Goal: Contribute content: Add original content to the website for others to see

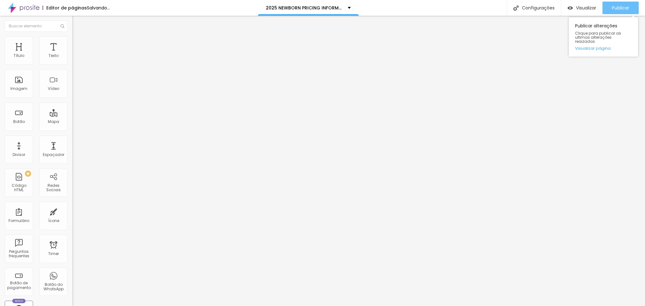
click at [616, 5] on span "Publicar" at bounding box center [620, 7] width 17 height 5
click at [608, 11] on button "Publicar" at bounding box center [620, 8] width 36 height 13
click at [618, 8] on span "Publicar" at bounding box center [620, 7] width 17 height 5
click at [622, 9] on span "Publicar" at bounding box center [620, 7] width 17 height 5
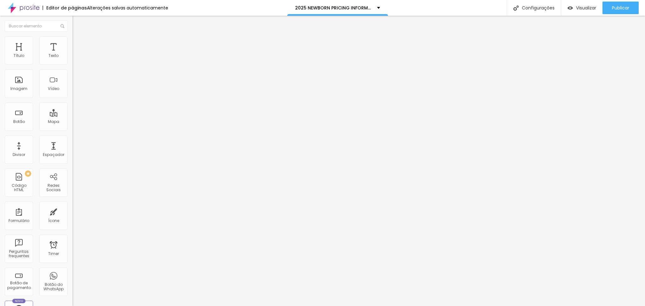
click at [72, 59] on input "BACKDROP COLORS COLLECTION" at bounding box center [110, 56] width 76 height 6
type input "p"
type input "POSING TABLE EXAMPLES"
click at [616, 3] on div "Publicar" at bounding box center [620, 8] width 17 height 13
click at [623, 10] on span "Publicar" at bounding box center [620, 7] width 17 height 5
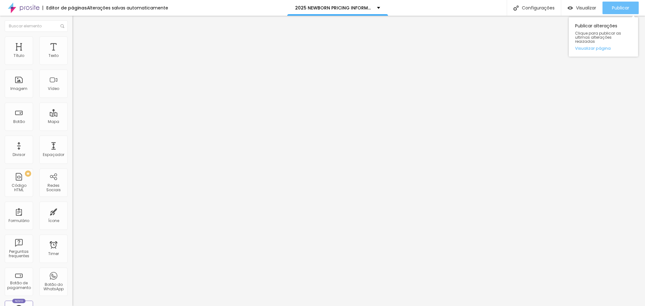
click at [610, 9] on button "Publicar" at bounding box center [620, 8] width 36 height 13
click at [612, 9] on span "Publicar" at bounding box center [620, 7] width 17 height 5
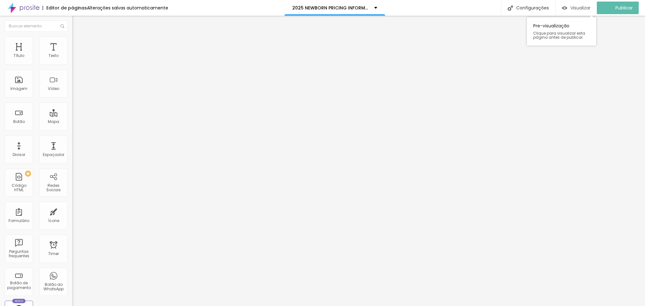
click at [580, 8] on span "Visualizar" at bounding box center [580, 7] width 20 height 5
click at [577, 10] on span "Visualizar" at bounding box center [586, 7] width 20 height 5
click at [72, 54] on span "Trocar imagem" at bounding box center [89, 51] width 34 height 5
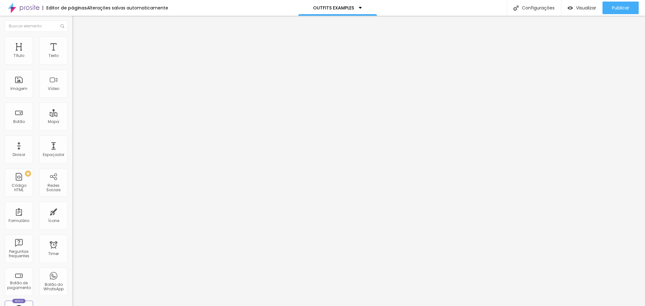
click at [624, 8] on span "Publicar" at bounding box center [620, 7] width 17 height 5
click at [72, 54] on span "Trocar imagem" at bounding box center [89, 51] width 34 height 5
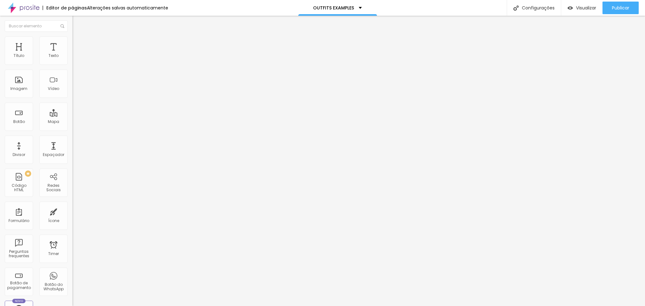
click at [612, 7] on span "Publicar" at bounding box center [620, 7] width 17 height 5
click at [72, 130] on input "https://www.anaramalhophotography.com/backdrops-colors" at bounding box center [110, 126] width 76 height 6
paste input "www.anaramalhophotography.com/outfits-examples"
type input "https://www.anaramalhophotography.com/outfits-examples"
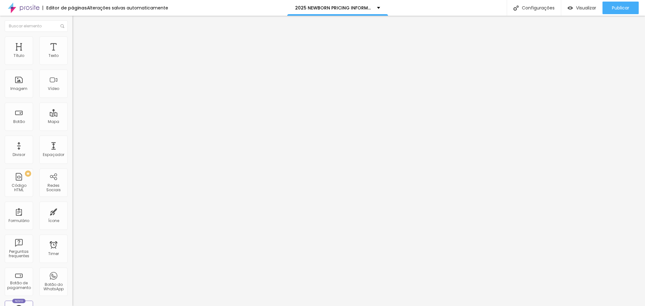
drag, startPoint x: 55, startPoint y: 71, endPoint x: 6, endPoint y: 69, distance: 49.1
click at [72, 59] on input "POSING TABLE EXAMPLES" at bounding box center [110, 56] width 76 height 6
type input "OUTFIT EXAMPLES"
click at [622, 8] on span "Publicar" at bounding box center [620, 7] width 17 height 5
click at [577, 8] on span "Visualizar" at bounding box center [586, 7] width 20 height 5
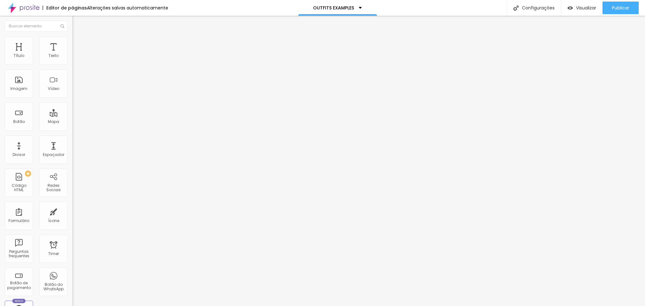
click at [72, 54] on span "Trocar imagem" at bounding box center [89, 51] width 34 height 5
click at [617, 10] on span "Publicar" at bounding box center [620, 7] width 17 height 5
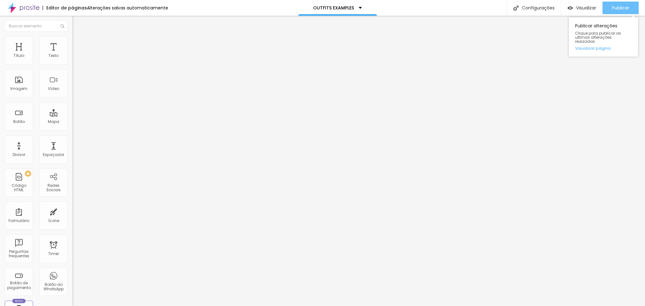
click at [619, 8] on span "Publicar" at bounding box center [620, 7] width 17 height 5
